Goal: Task Accomplishment & Management: Complete application form

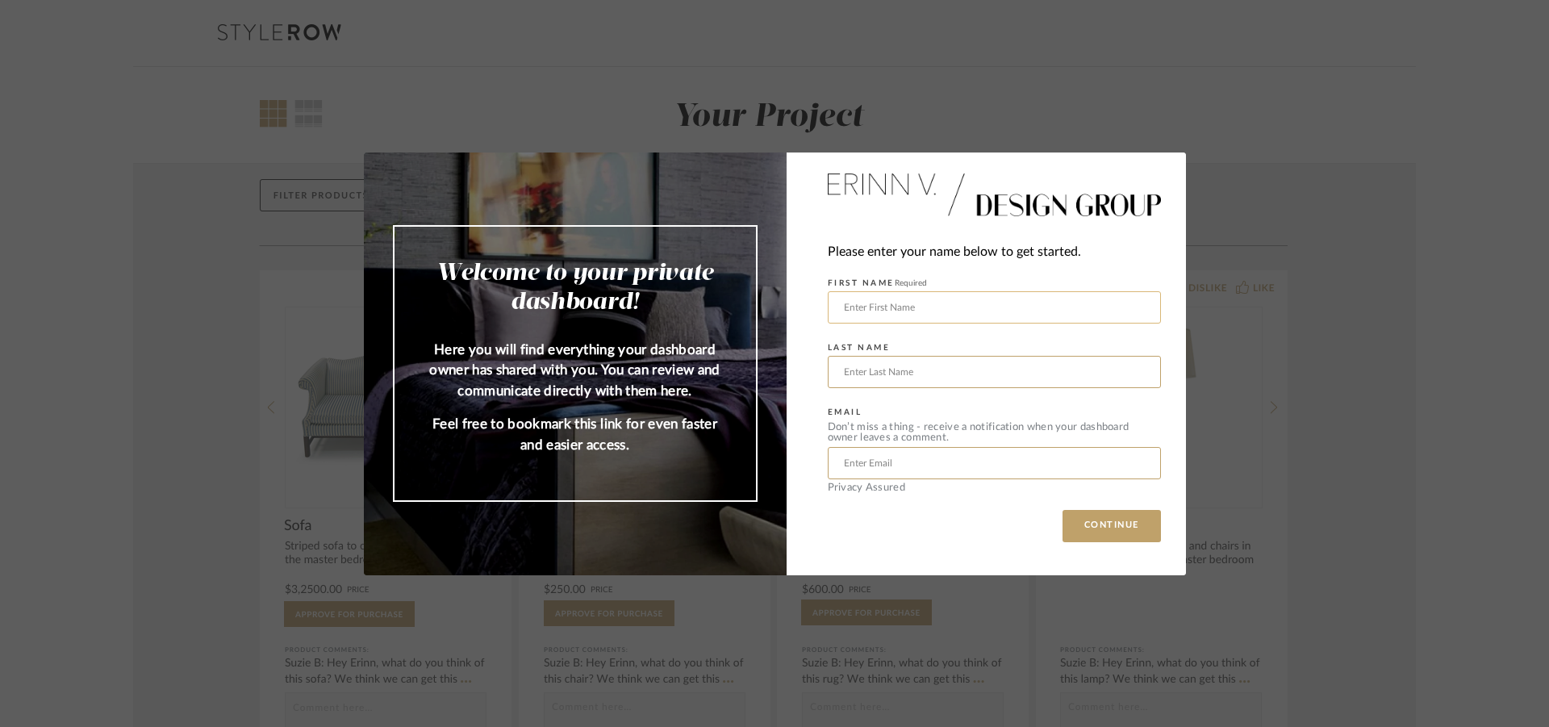
click at [880, 299] on input "text" at bounding box center [994, 307] width 333 height 32
click at [863, 301] on input "[PERSON_NAME]" at bounding box center [994, 307] width 333 height 32
type input "[PERSON_NAME]"
click at [858, 374] on input "text" at bounding box center [994, 372] width 333 height 32
click at [933, 379] on input "[PERSON_NAME]" at bounding box center [994, 372] width 333 height 32
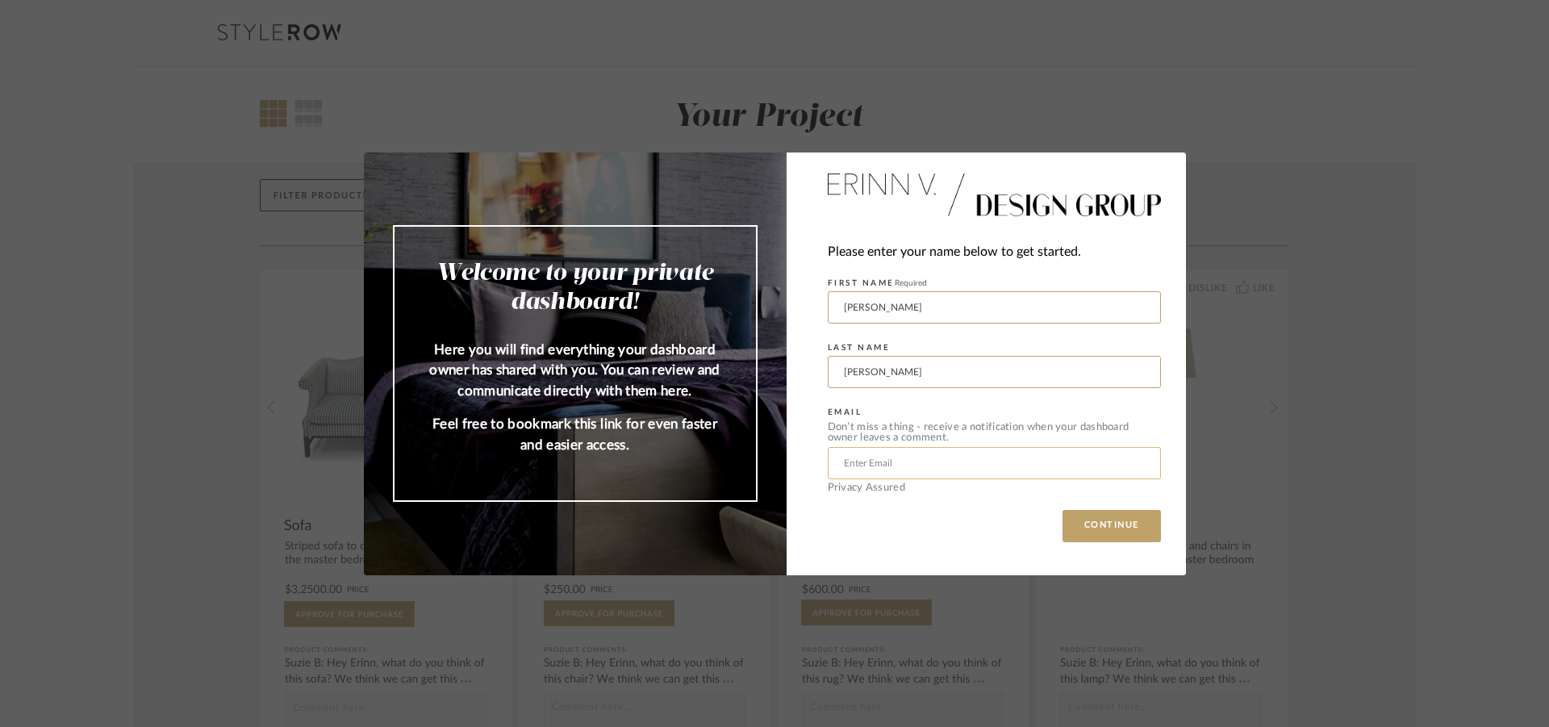
type input "[PERSON_NAME]"
click at [896, 457] on input "text" at bounding box center [994, 463] width 333 height 32
type input "[EMAIL_ADDRESS][DOMAIN_NAME]"
click at [1063, 510] on button "CONTINUE" at bounding box center [1112, 526] width 98 height 32
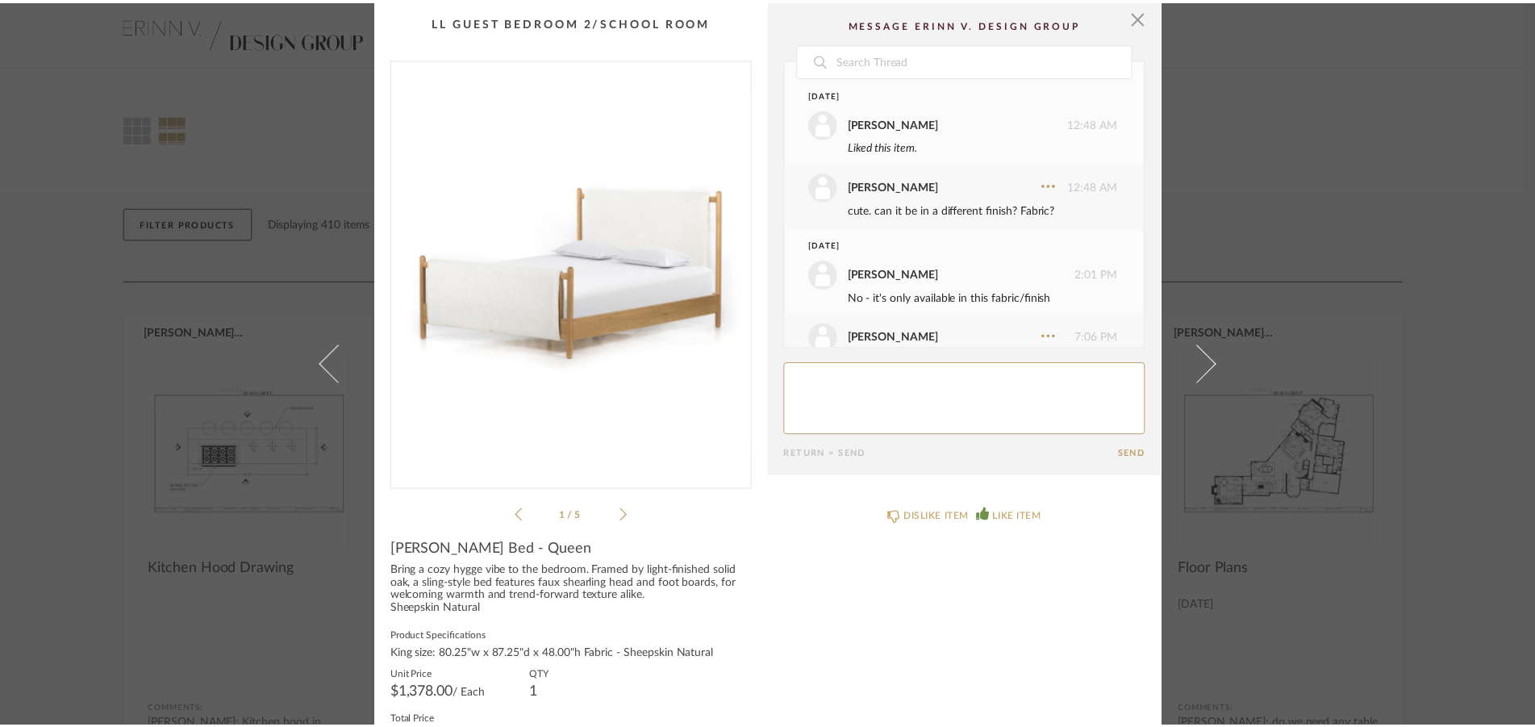
scroll to position [512, 0]
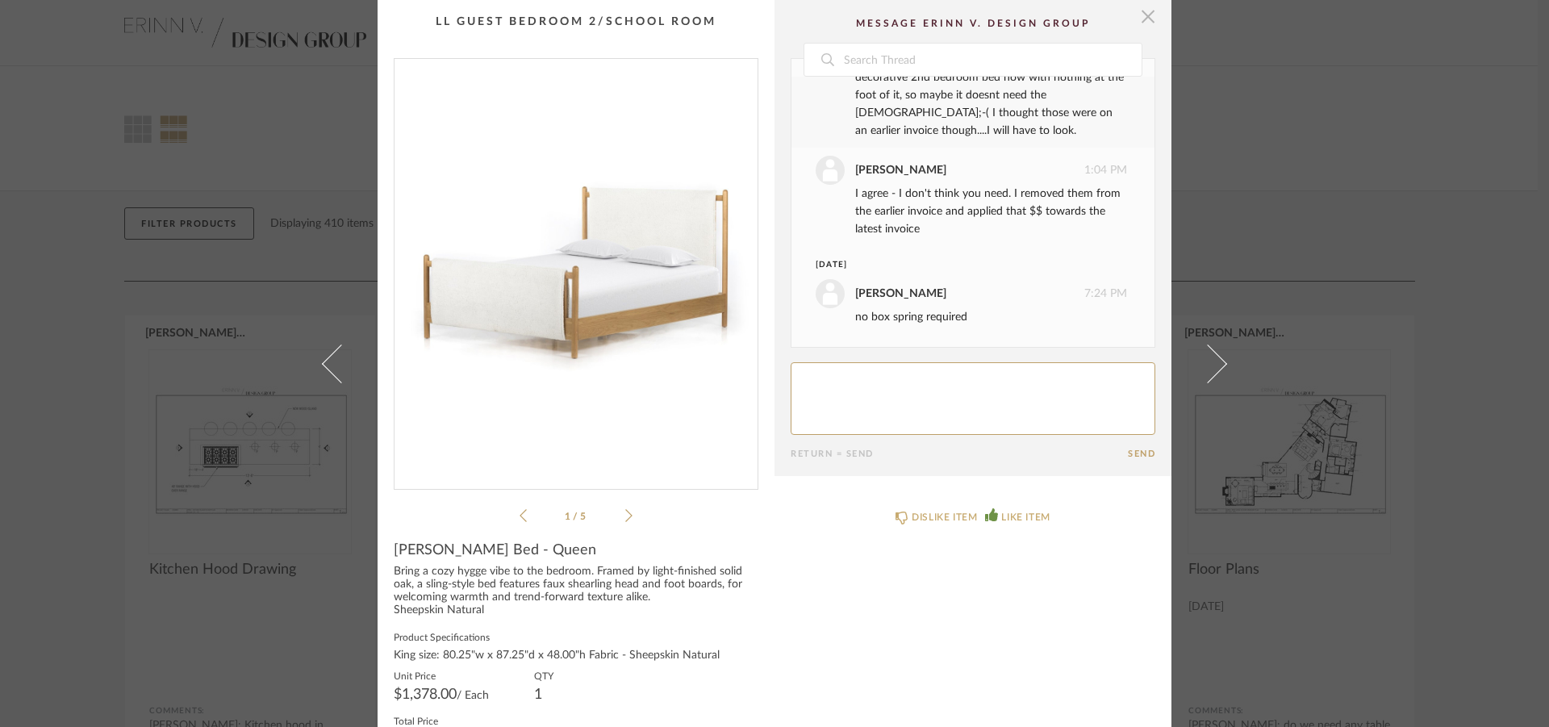
click at [1147, 17] on span "button" at bounding box center [1148, 16] width 32 height 32
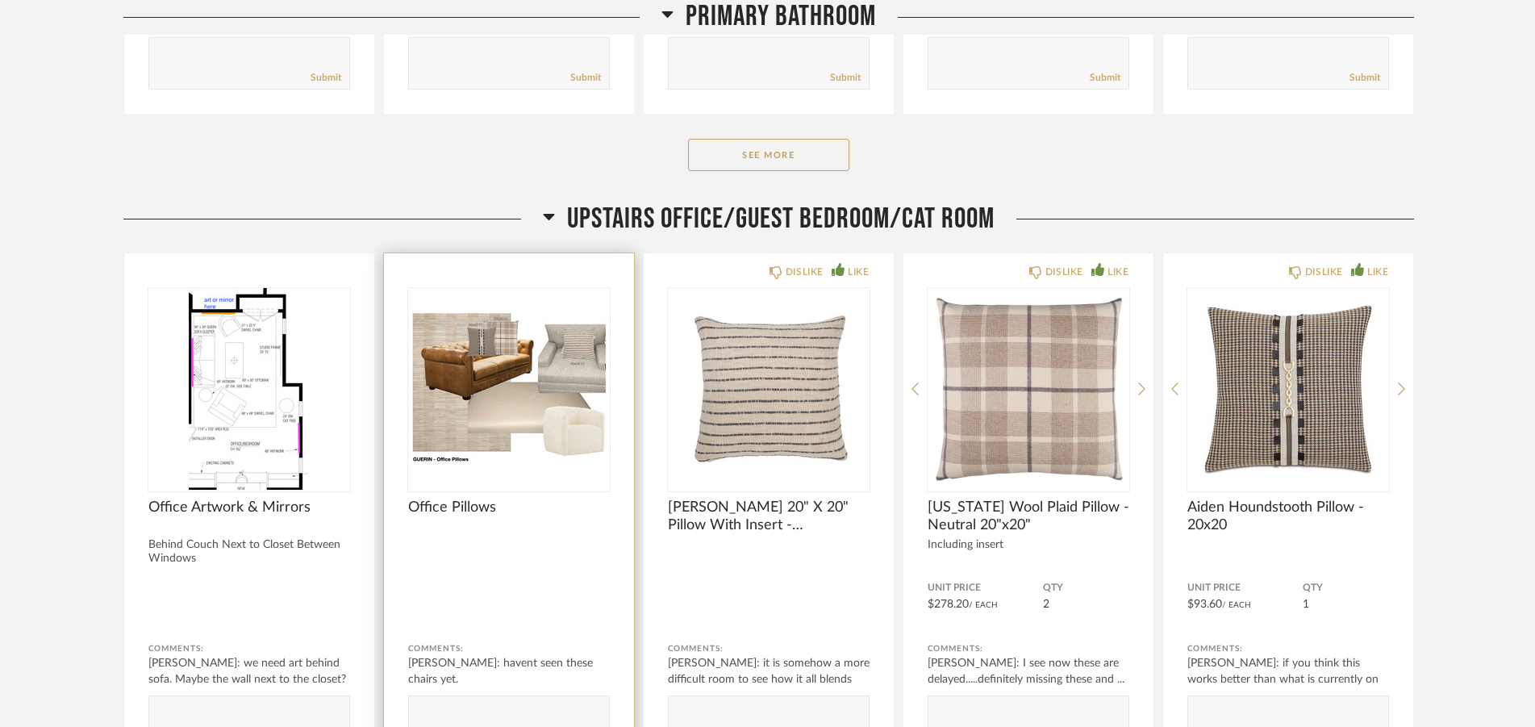
scroll to position [11440, 0]
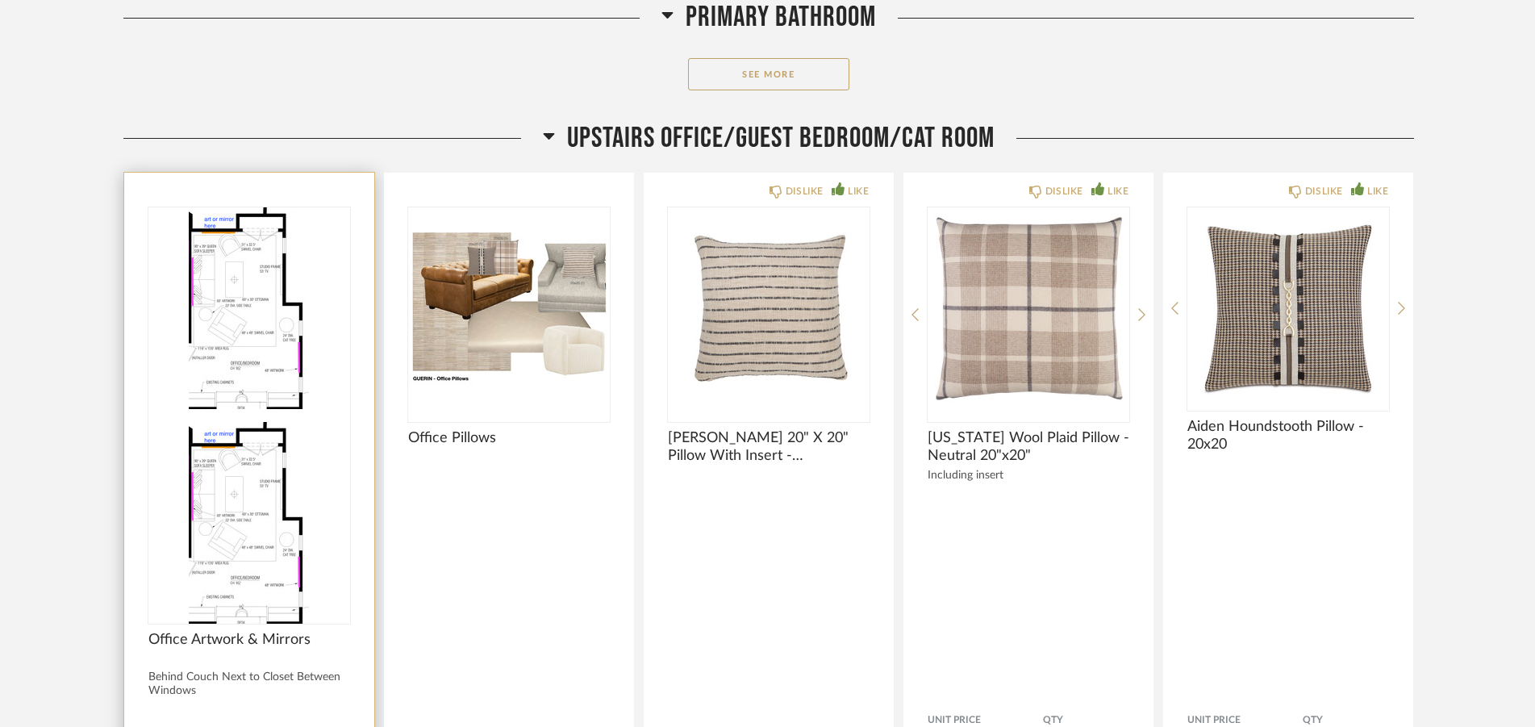
click at [255, 422] on img at bounding box center [249, 523] width 202 height 202
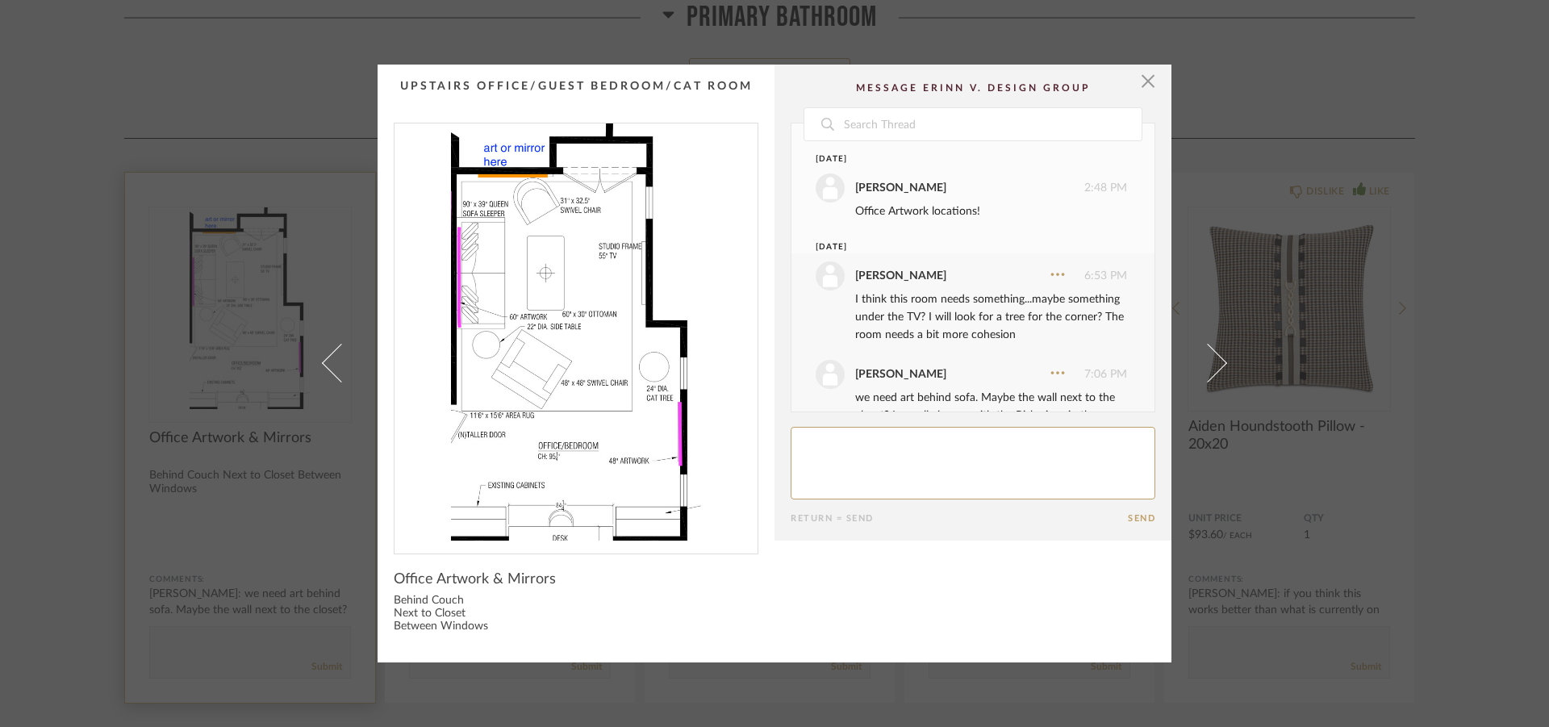
scroll to position [69, 0]
